Goal: Book appointment/travel/reservation

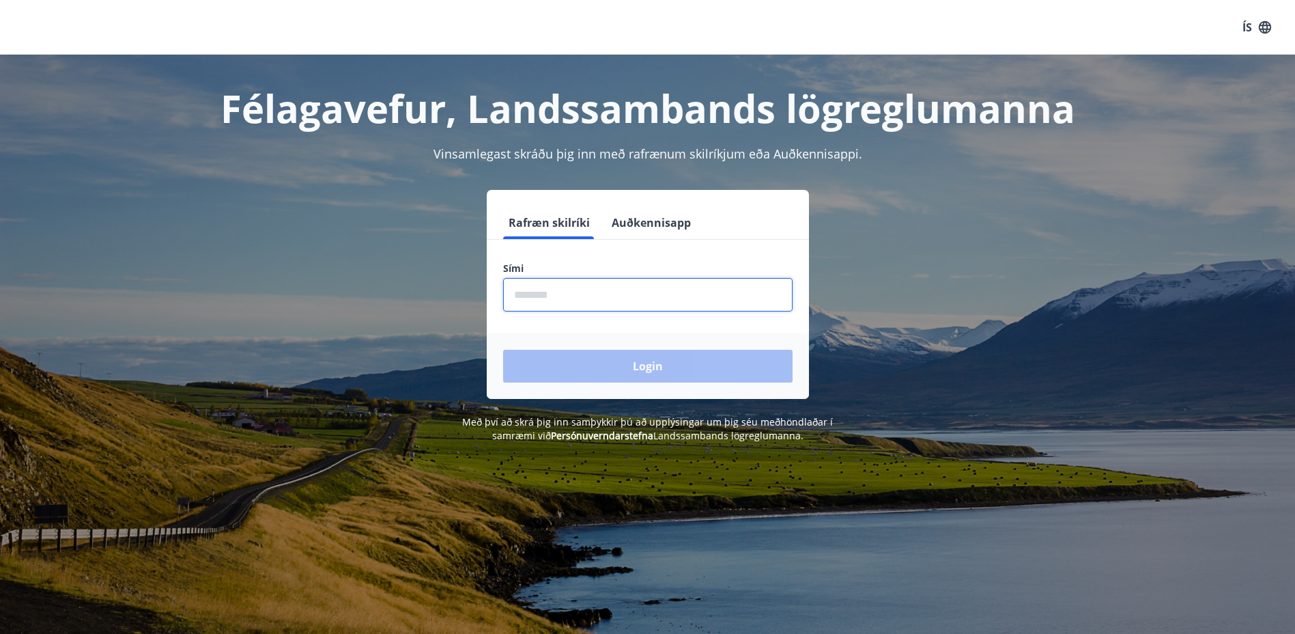
click at [574, 297] on input "phone" at bounding box center [647, 294] width 289 height 33
type input "********"
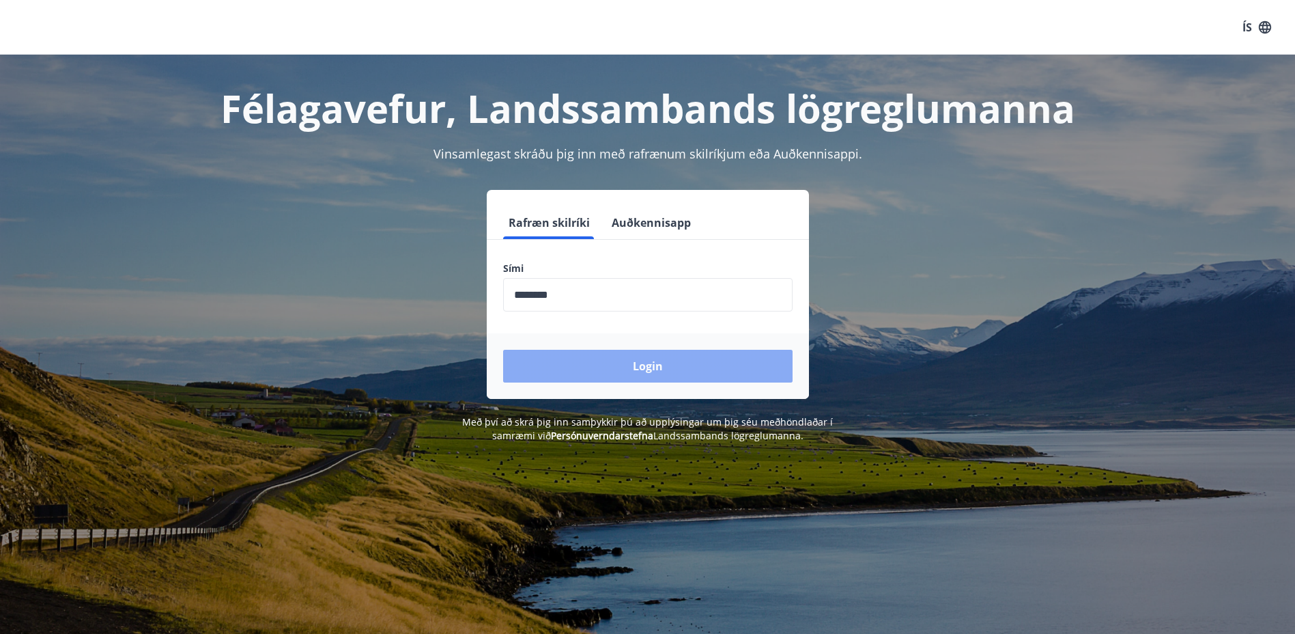
click at [642, 360] on button "Login" at bounding box center [647, 366] width 289 height 33
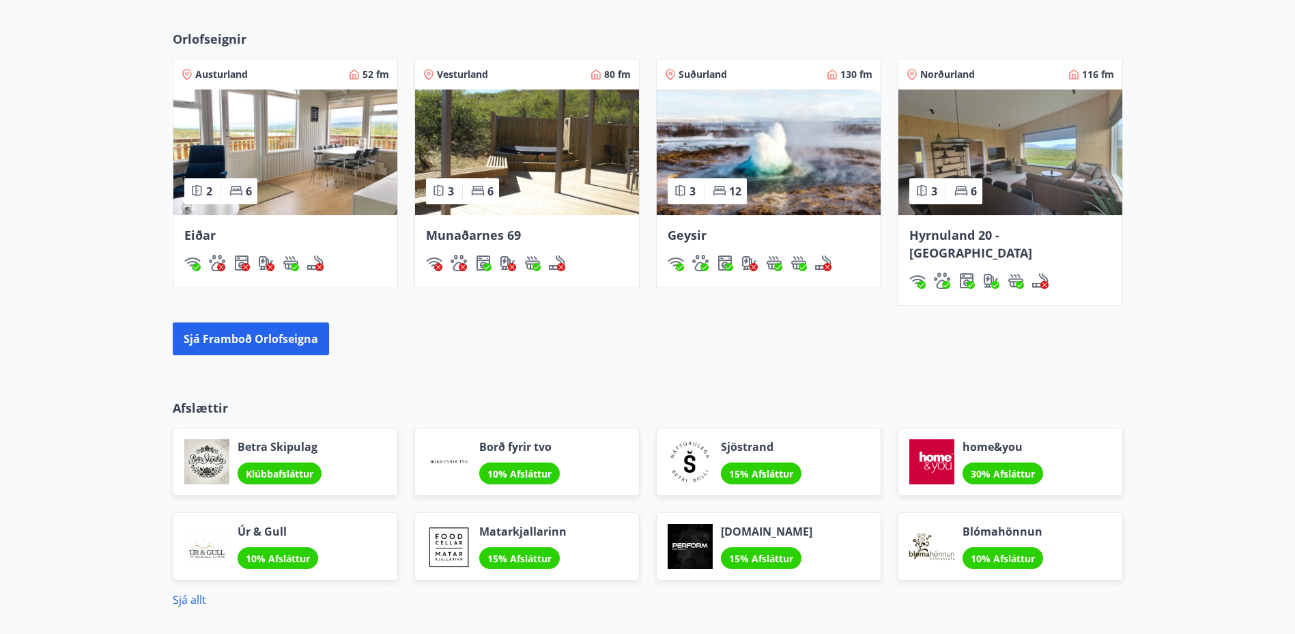
scroll to position [881, 0]
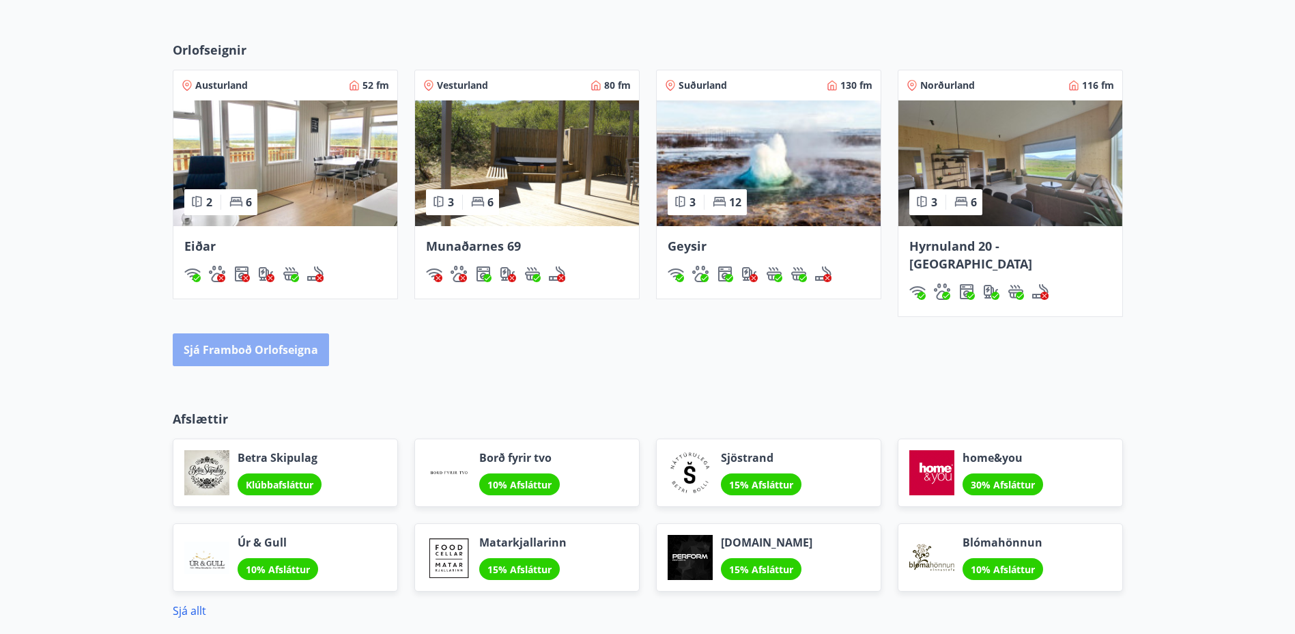
click at [253, 333] on button "Sjá framboð orlofseigna" at bounding box center [251, 349] width 156 height 33
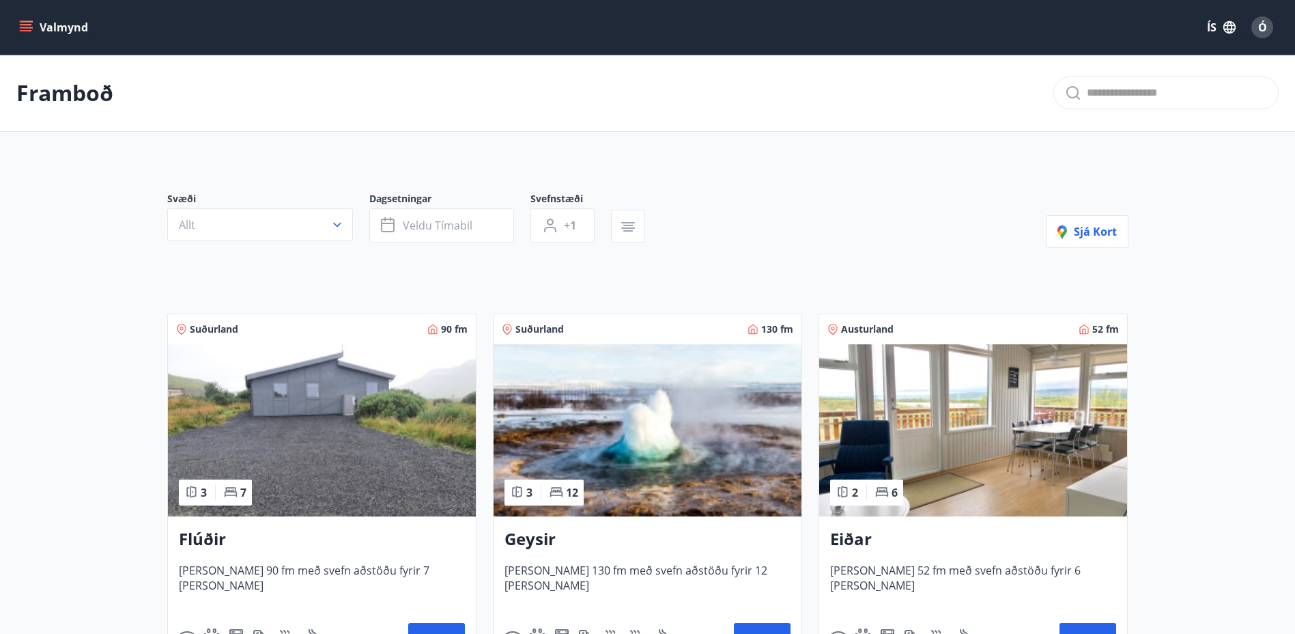
click at [330, 428] on img at bounding box center [322, 430] width 308 height 172
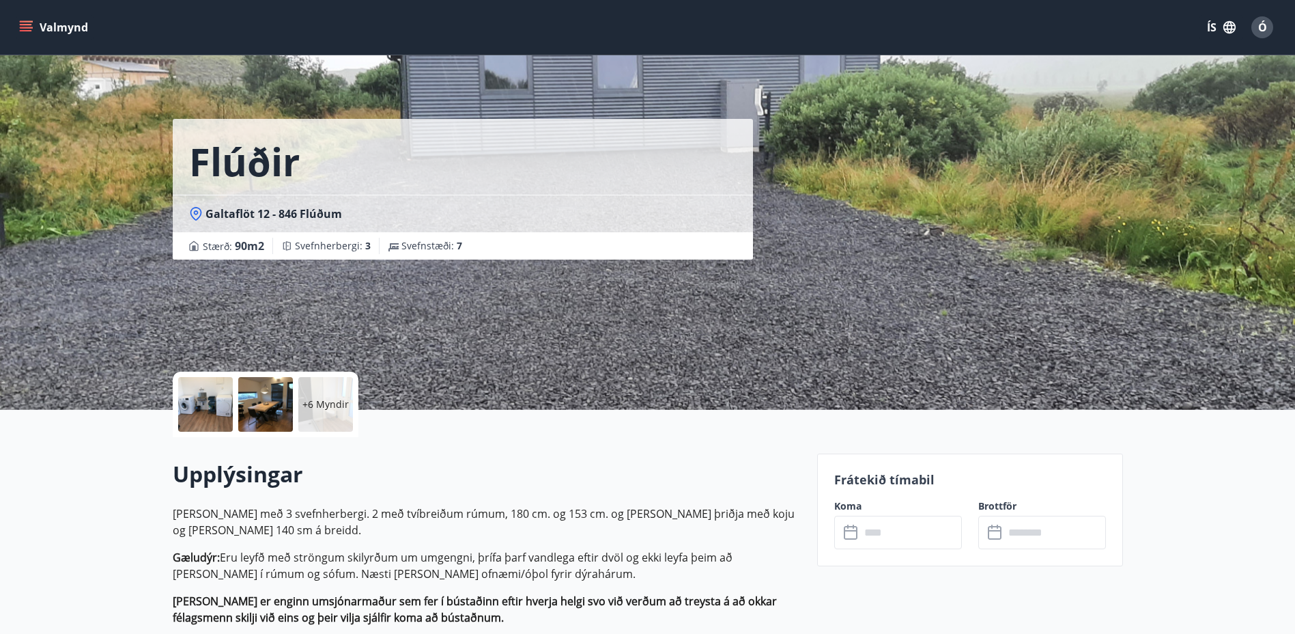
click at [25, 21] on icon "menu" at bounding box center [27, 21] width 15 height 1
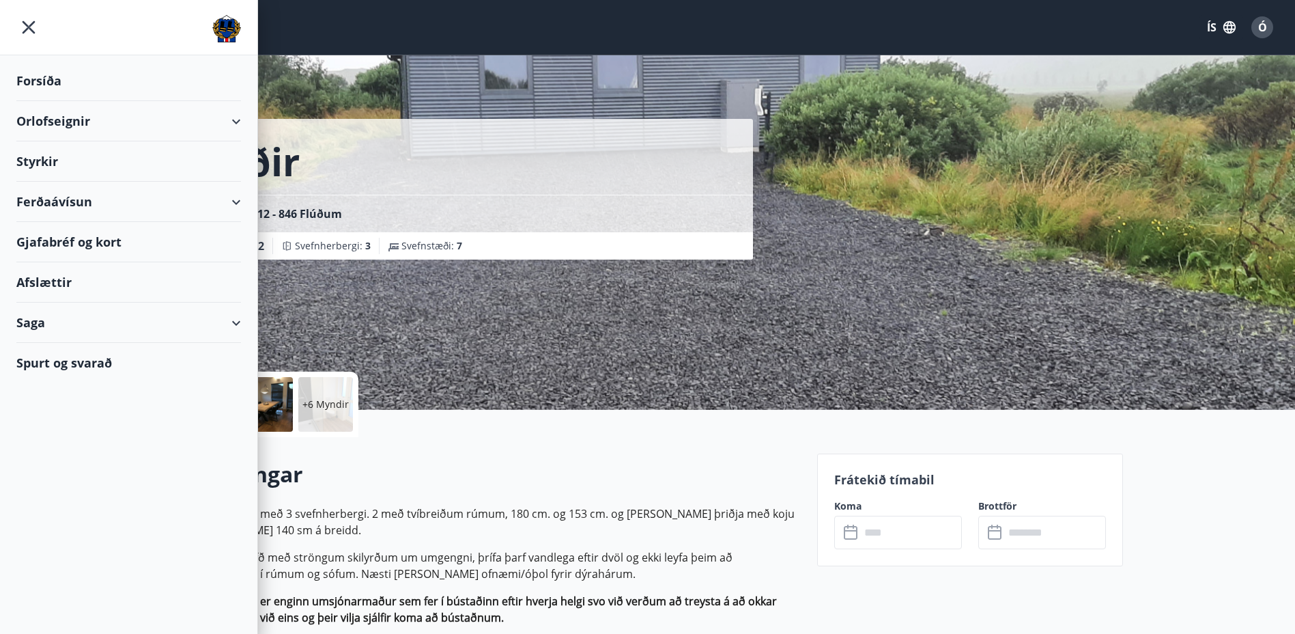
click at [52, 117] on div "Orlofseignir" at bounding box center [128, 121] width 225 height 40
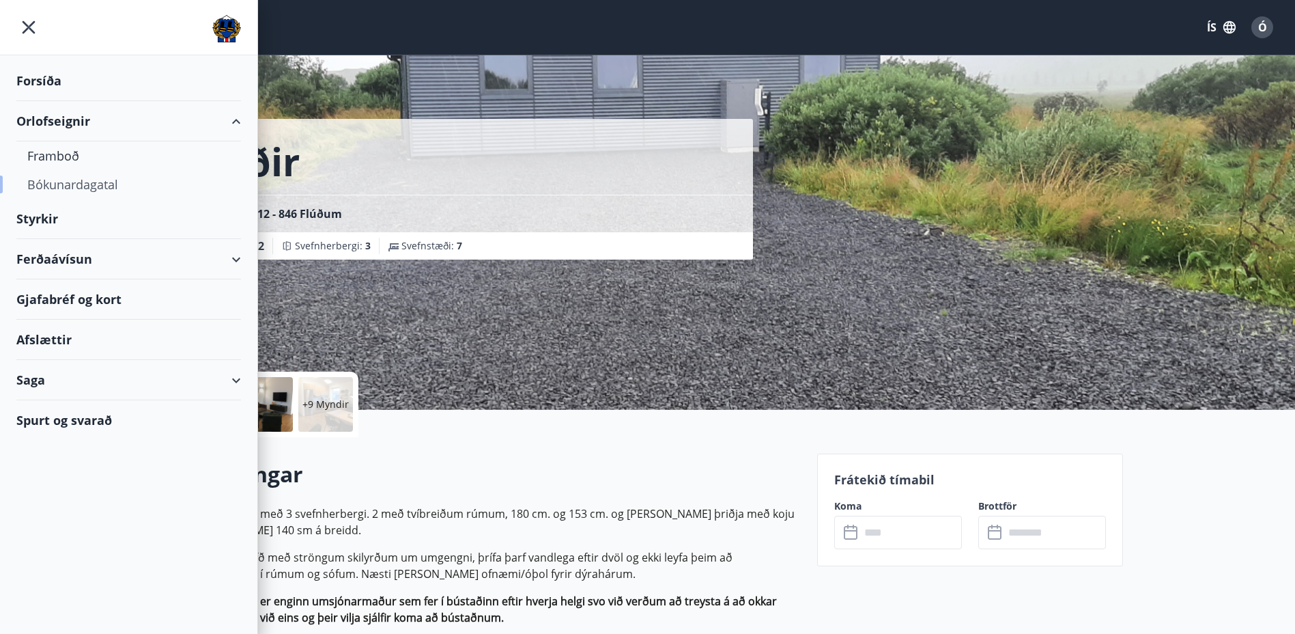
click at [51, 185] on div "Bókunardagatal" at bounding box center [128, 184] width 203 height 29
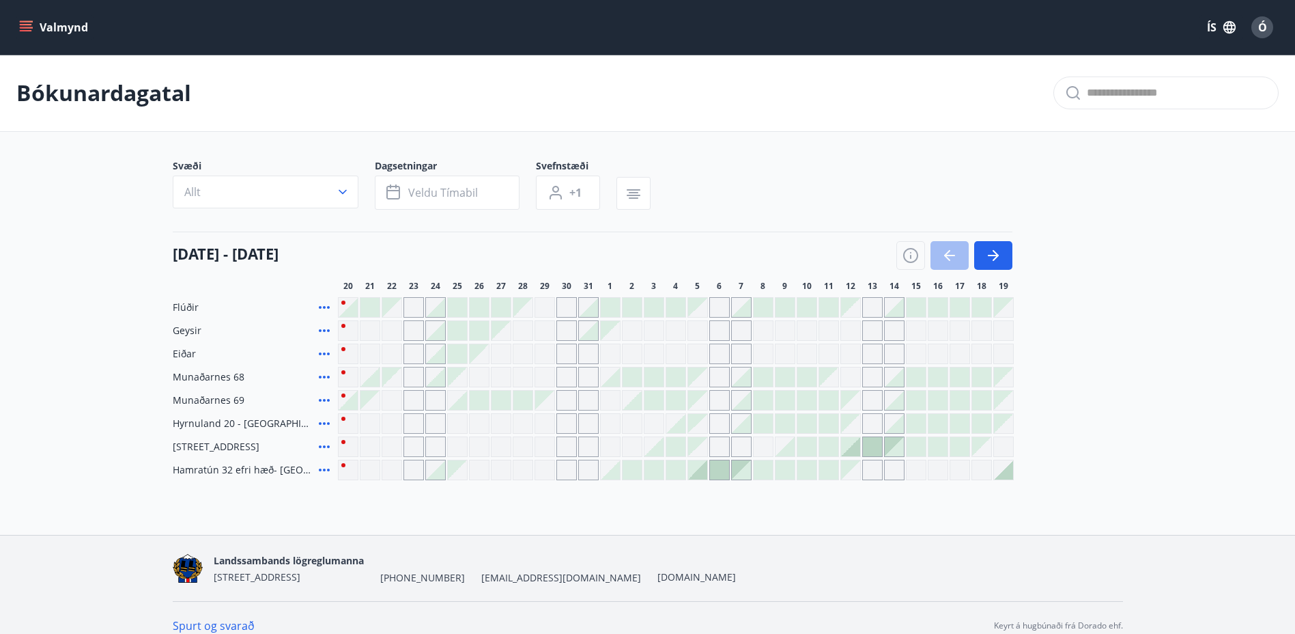
click at [868, 306] on div "Gráir dagar eru ekki bókanlegir" at bounding box center [872, 307] width 20 height 20
click at [1120, 336] on div "Flúðir Gráir dagar eru ekki bókanlegir Geysir Eiðar Munaðarnes 68 Munaðarnes 69…" at bounding box center [648, 388] width 950 height 183
click at [870, 442] on div at bounding box center [872, 446] width 19 height 19
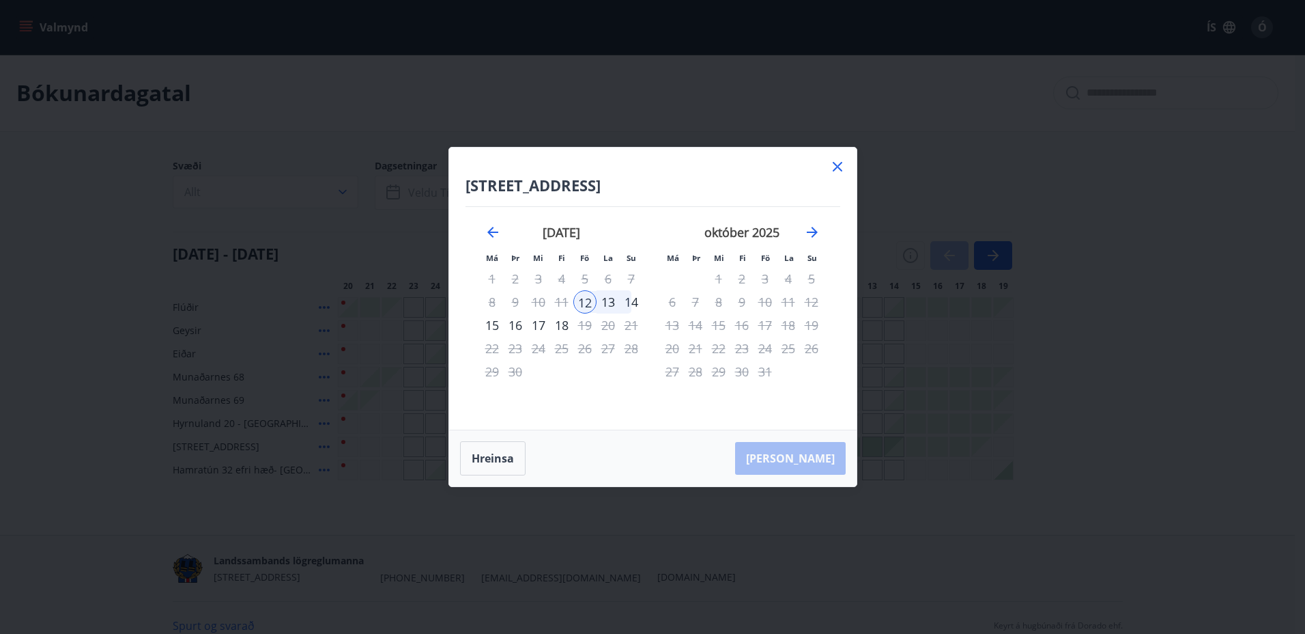
click at [834, 164] on icon at bounding box center [838, 166] width 16 height 16
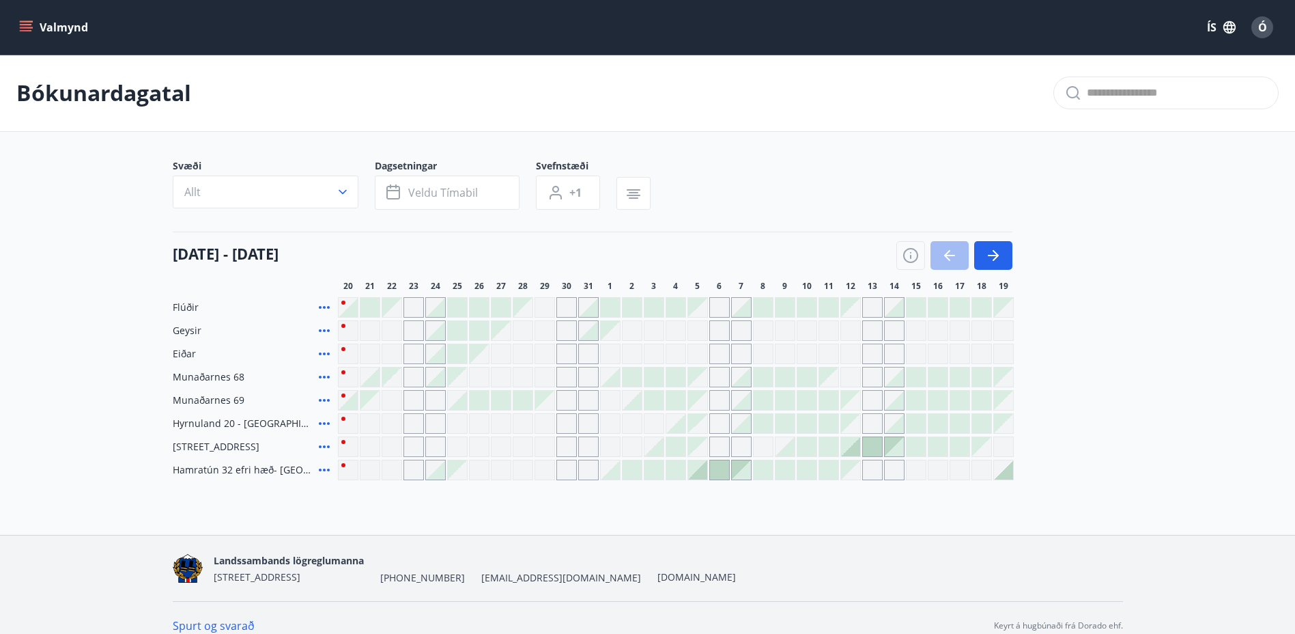
click at [845, 302] on div "Gráir dagar eru ekki bókanlegir" at bounding box center [850, 307] width 19 height 19
click at [828, 306] on div at bounding box center [828, 307] width 19 height 19
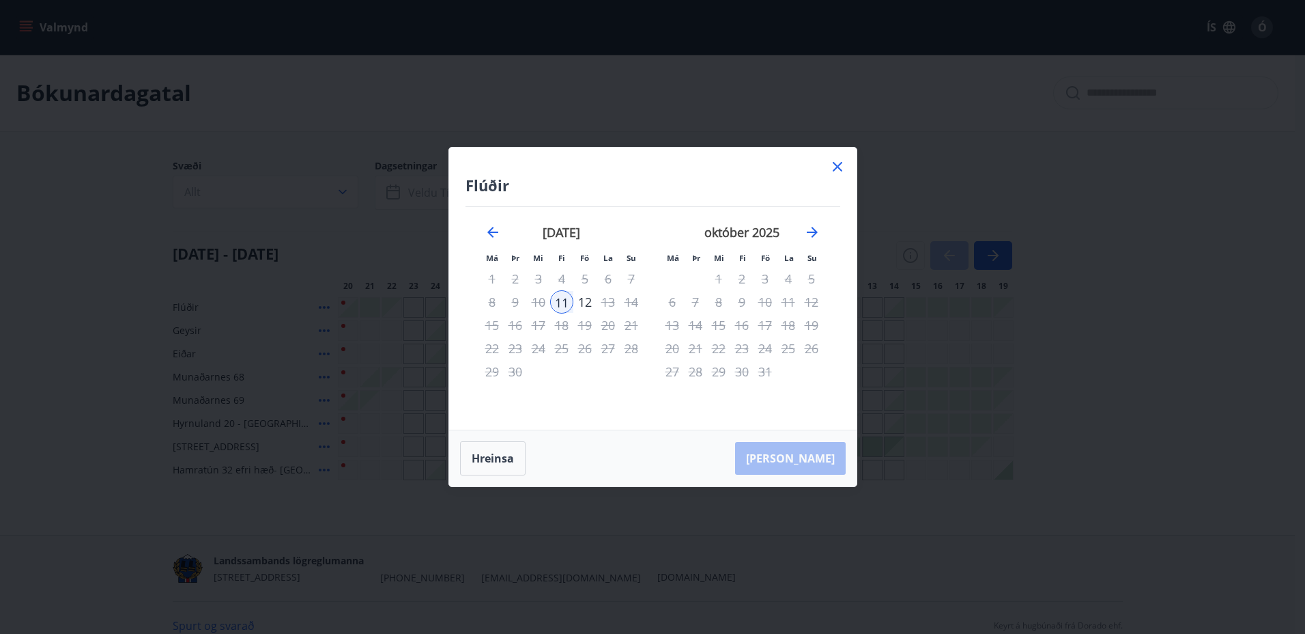
click at [838, 165] on icon at bounding box center [838, 166] width 16 height 16
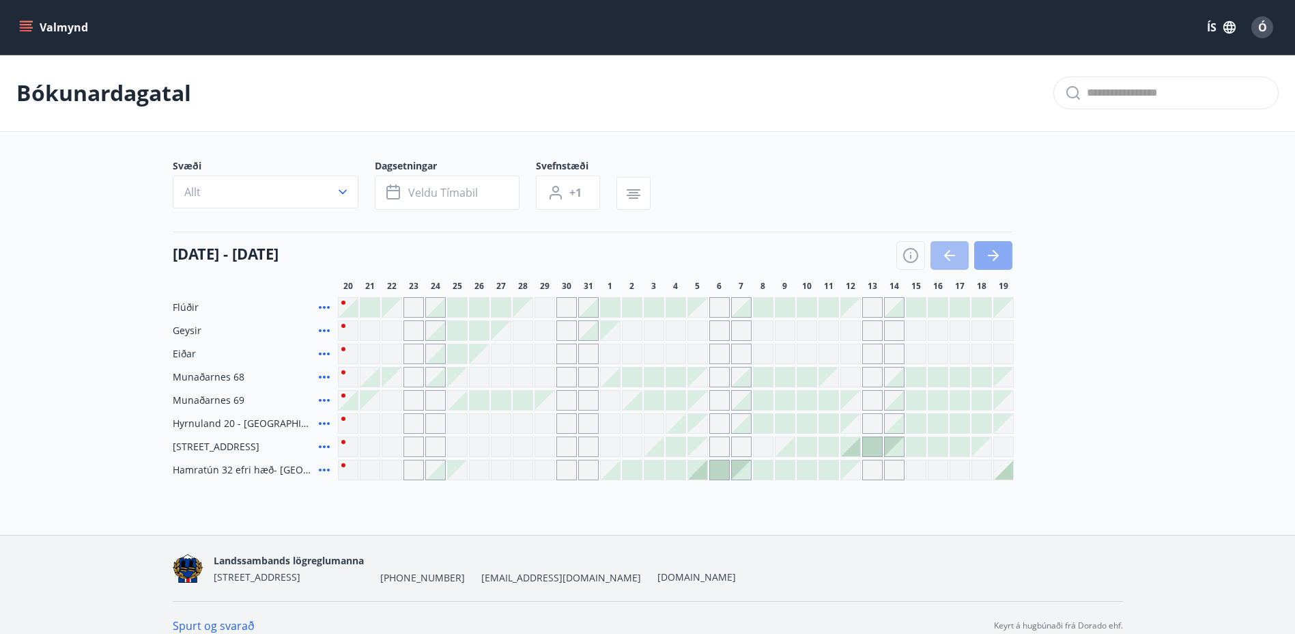
click at [994, 251] on icon "button" at bounding box center [993, 255] width 16 height 16
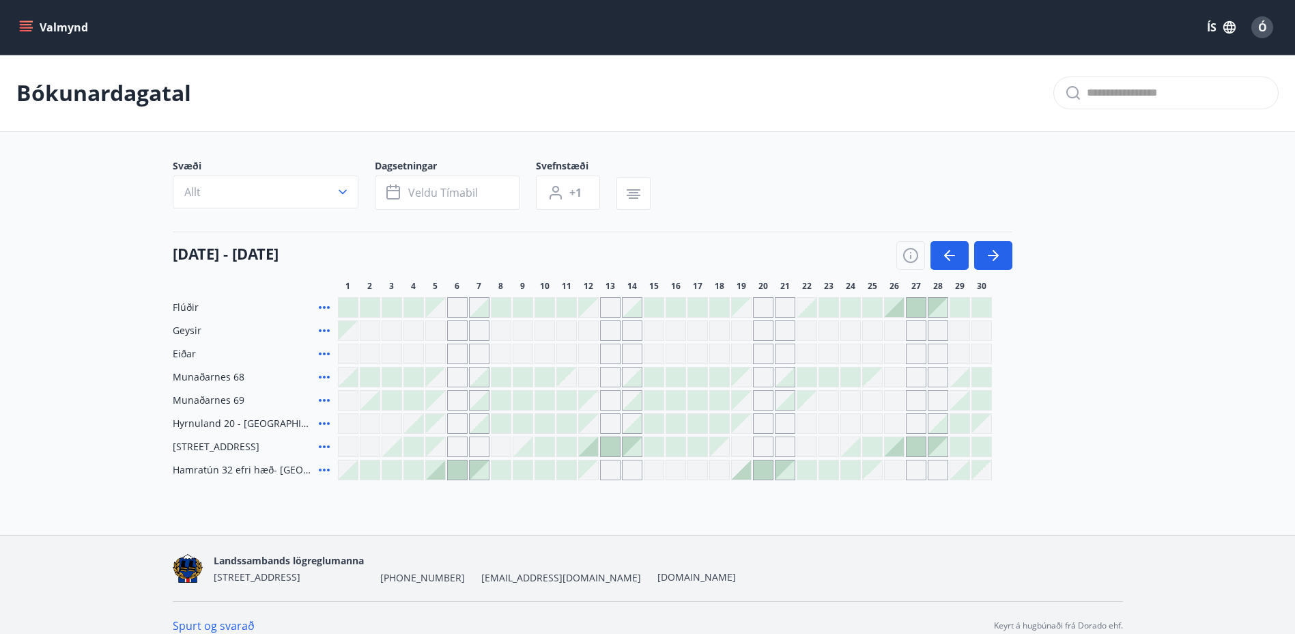
click at [915, 305] on div at bounding box center [916, 307] width 19 height 19
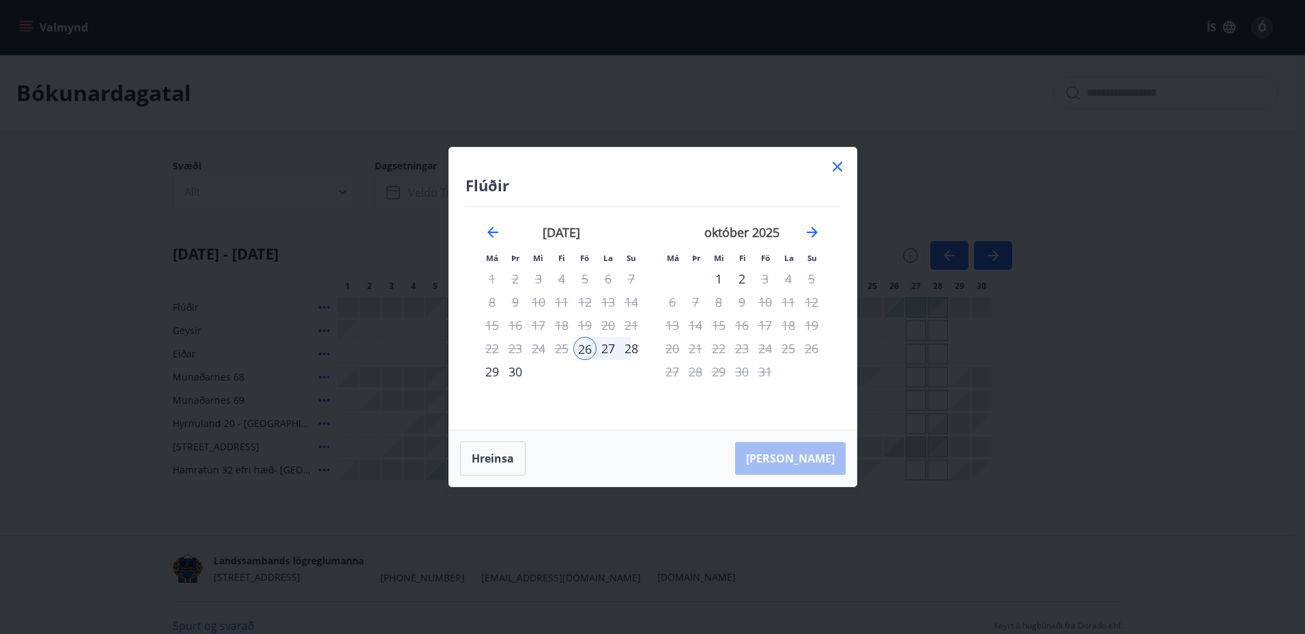
click at [836, 164] on icon at bounding box center [838, 166] width 16 height 16
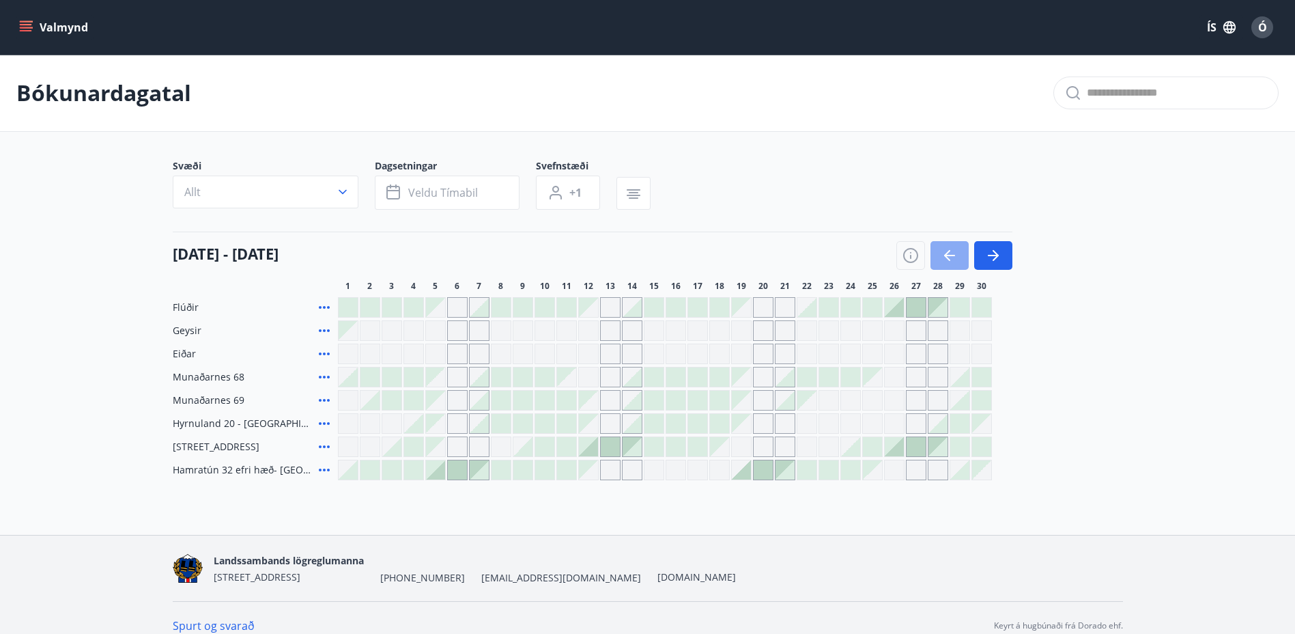
click at [946, 249] on icon "button" at bounding box center [949, 255] width 16 height 16
